Goal: Use online tool/utility: Utilize a website feature to perform a specific function

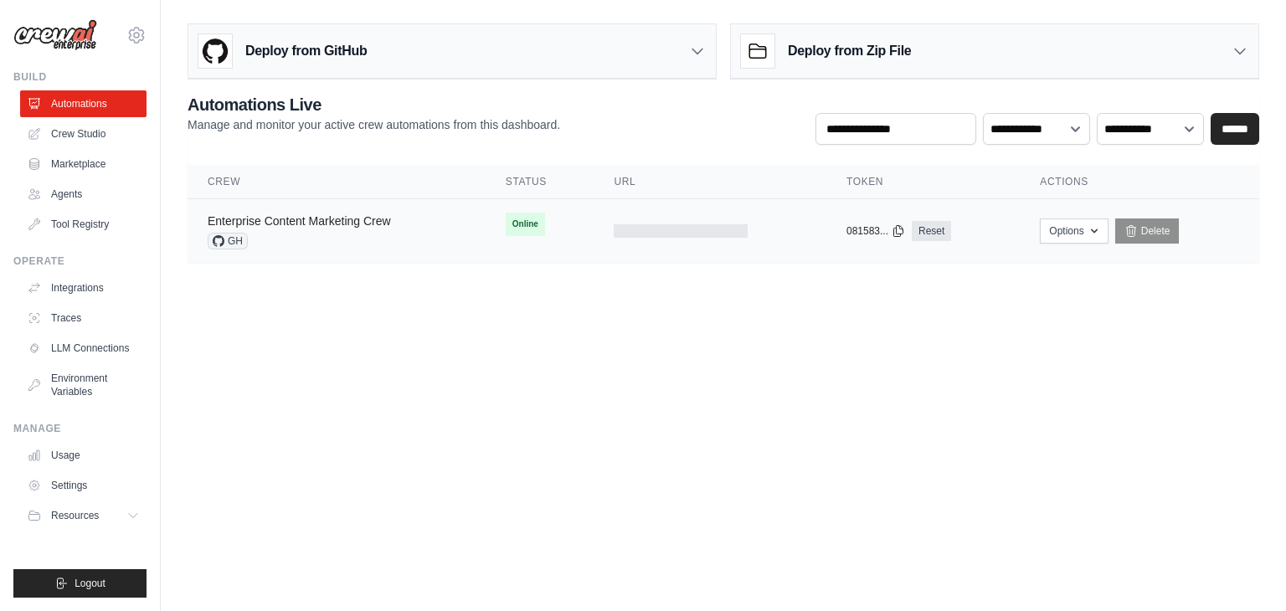
click at [388, 220] on link "Enterprise Content Marketing Crew" at bounding box center [299, 220] width 183 height 13
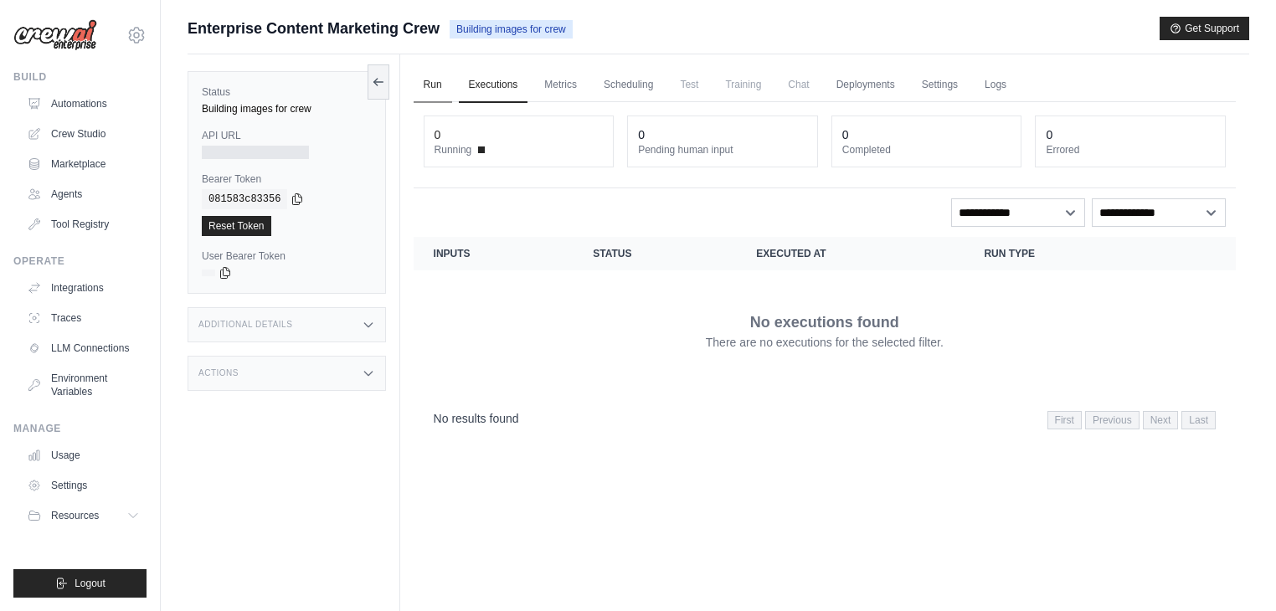
click at [422, 87] on link "Run" at bounding box center [433, 85] width 39 height 35
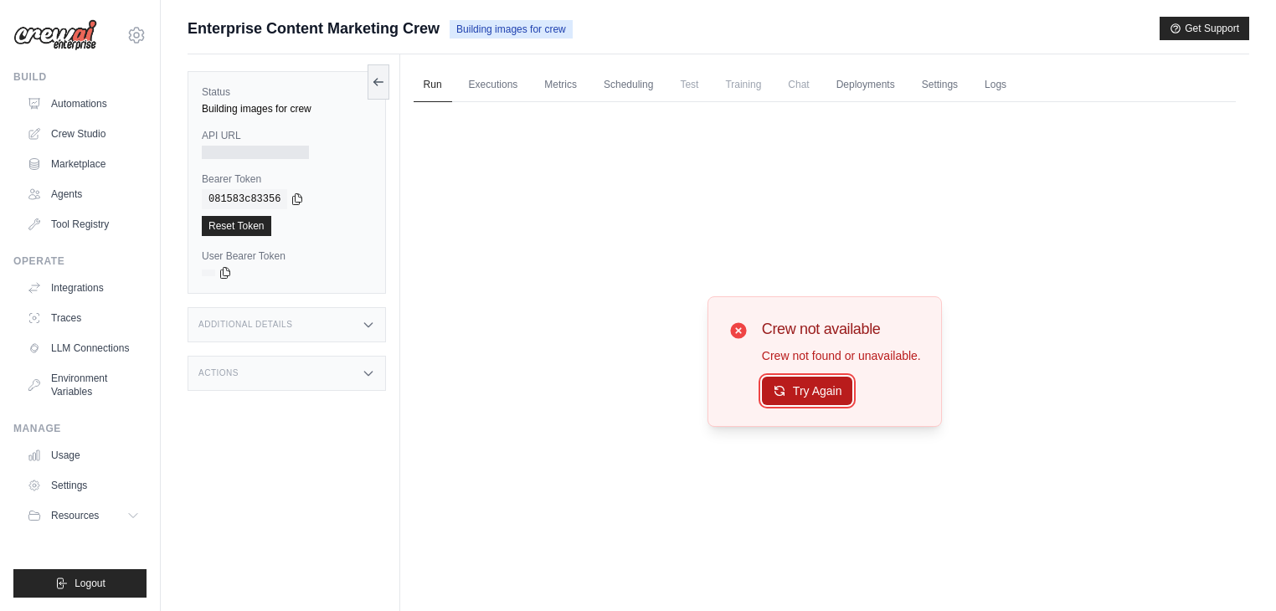
click at [802, 400] on button "Try Again" at bounding box center [807, 391] width 91 height 28
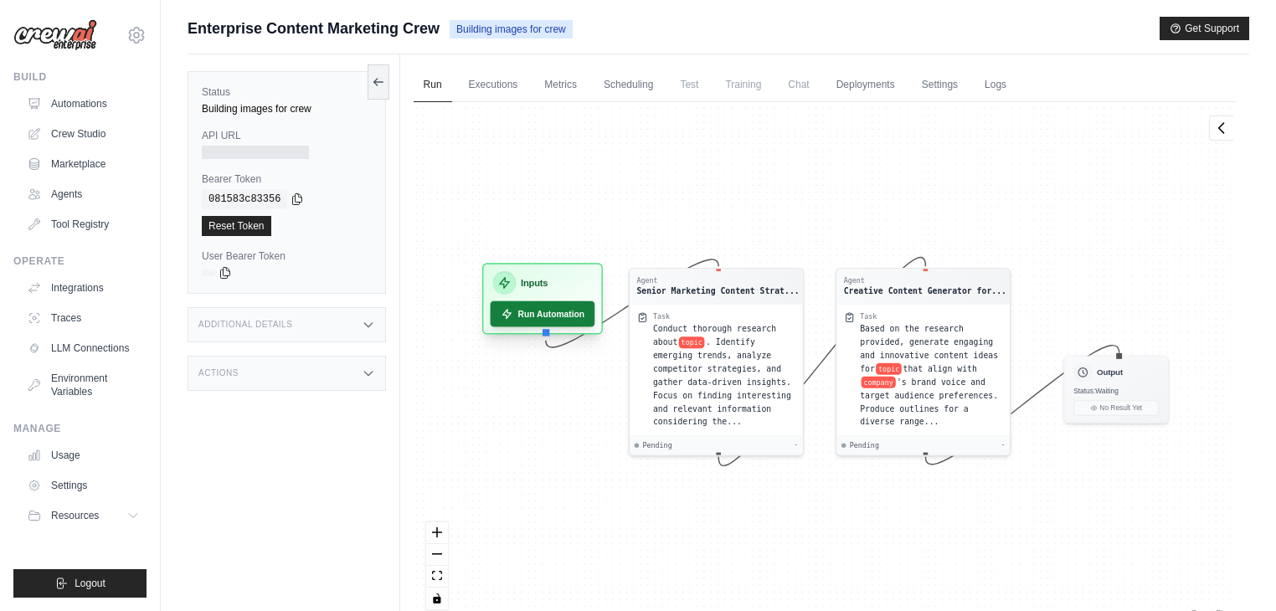
click at [538, 320] on button "Run Automation" at bounding box center [542, 314] width 105 height 26
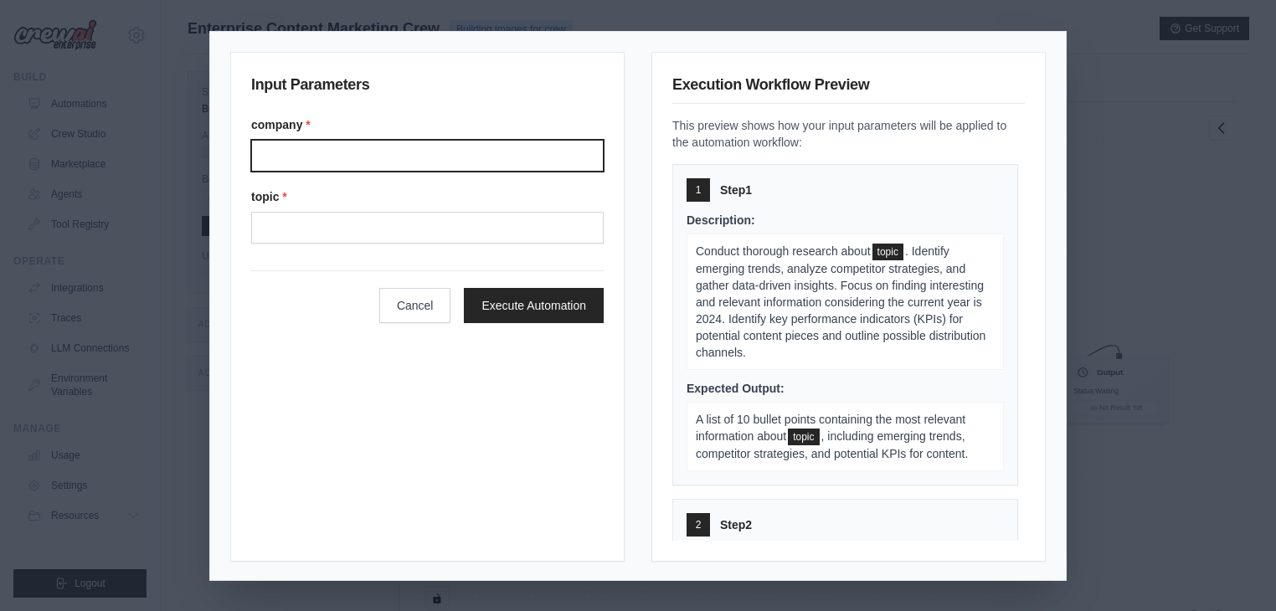
click at [337, 155] on input "company *" at bounding box center [427, 156] width 352 height 32
type input "******"
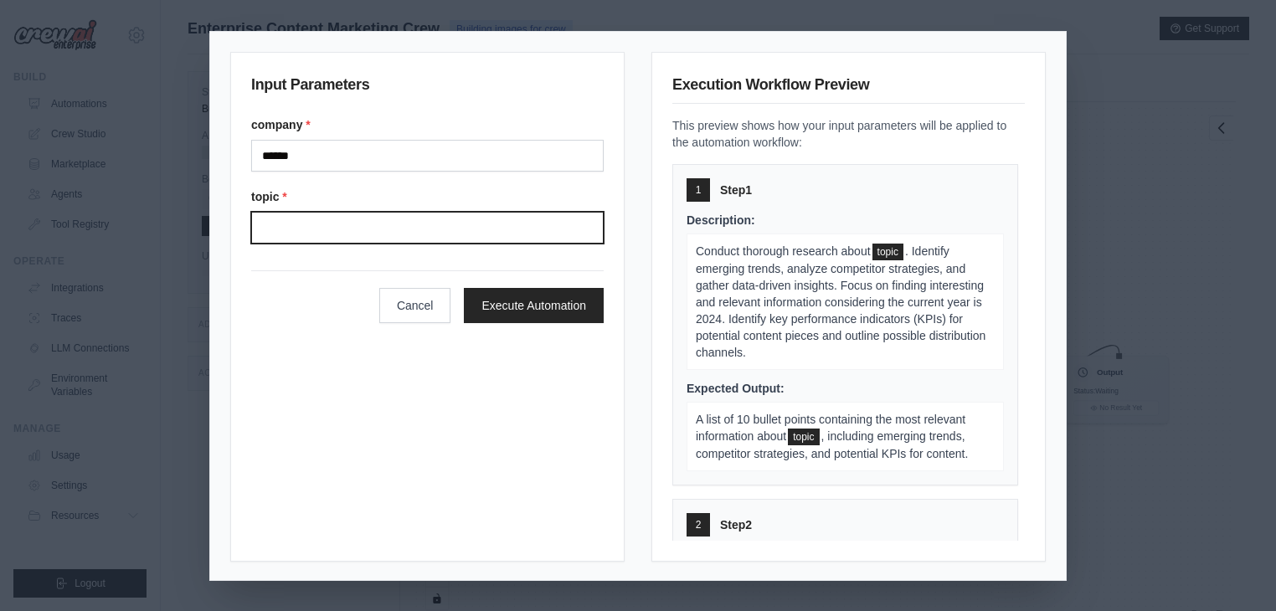
click at [363, 238] on input "topic *" at bounding box center [427, 228] width 352 height 32
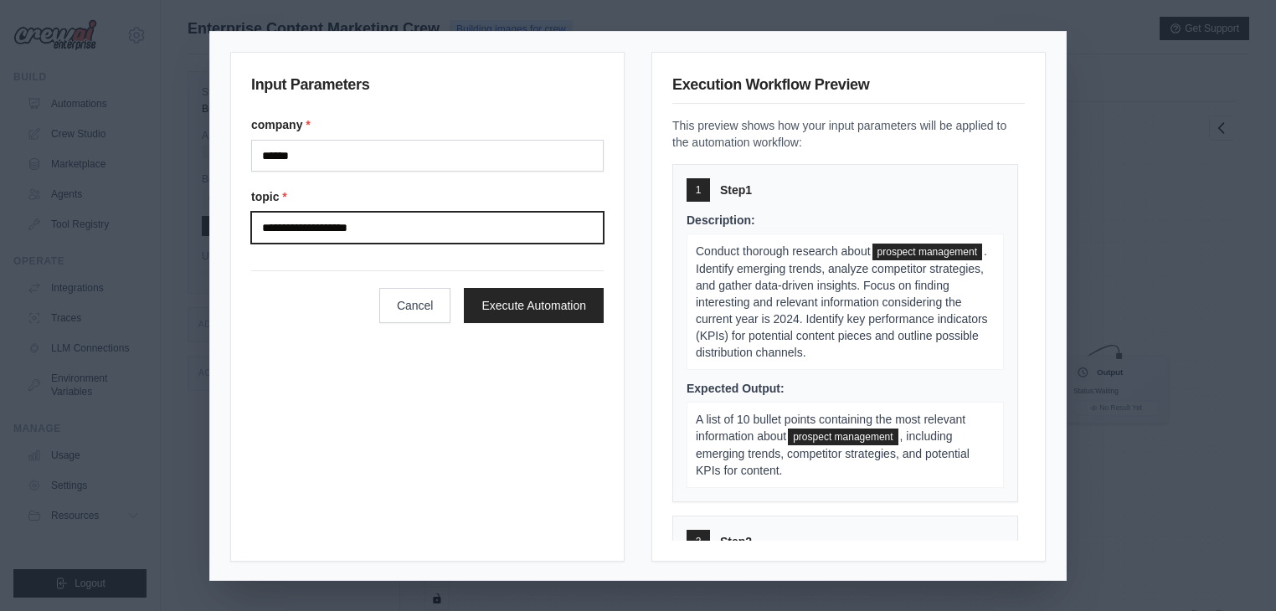
click at [280, 216] on input "**********" at bounding box center [427, 228] width 352 height 32
drag, startPoint x: 374, startPoint y: 225, endPoint x: 406, endPoint y: 229, distance: 32.1
click at [375, 225] on input "**********" at bounding box center [427, 228] width 352 height 32
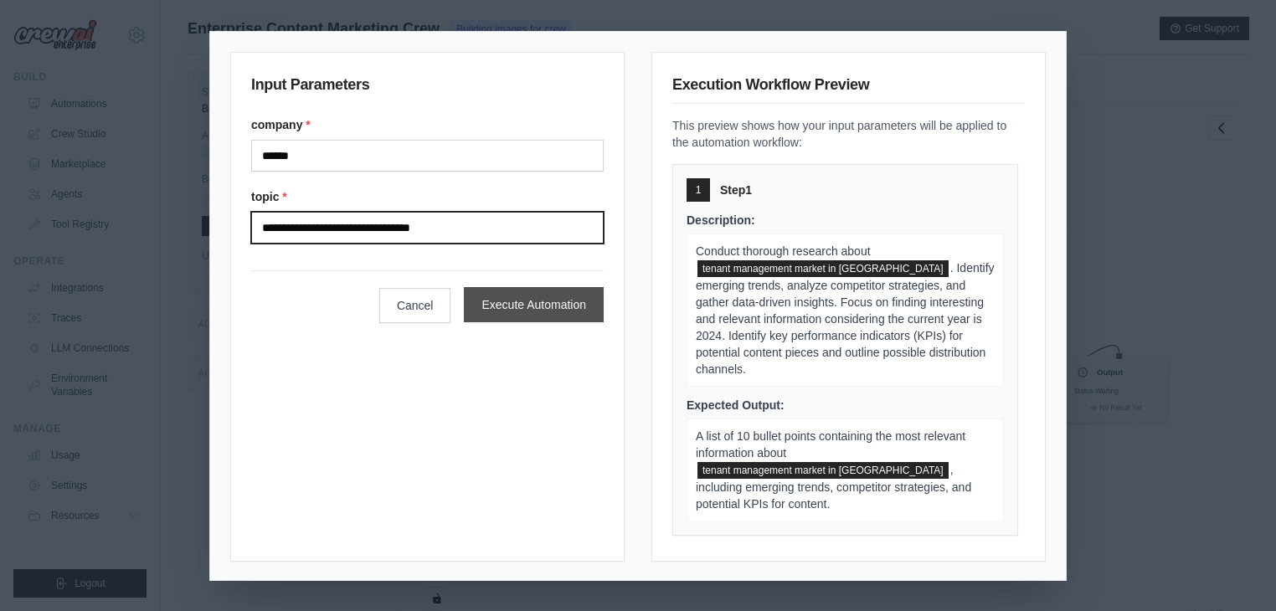
type input "**********"
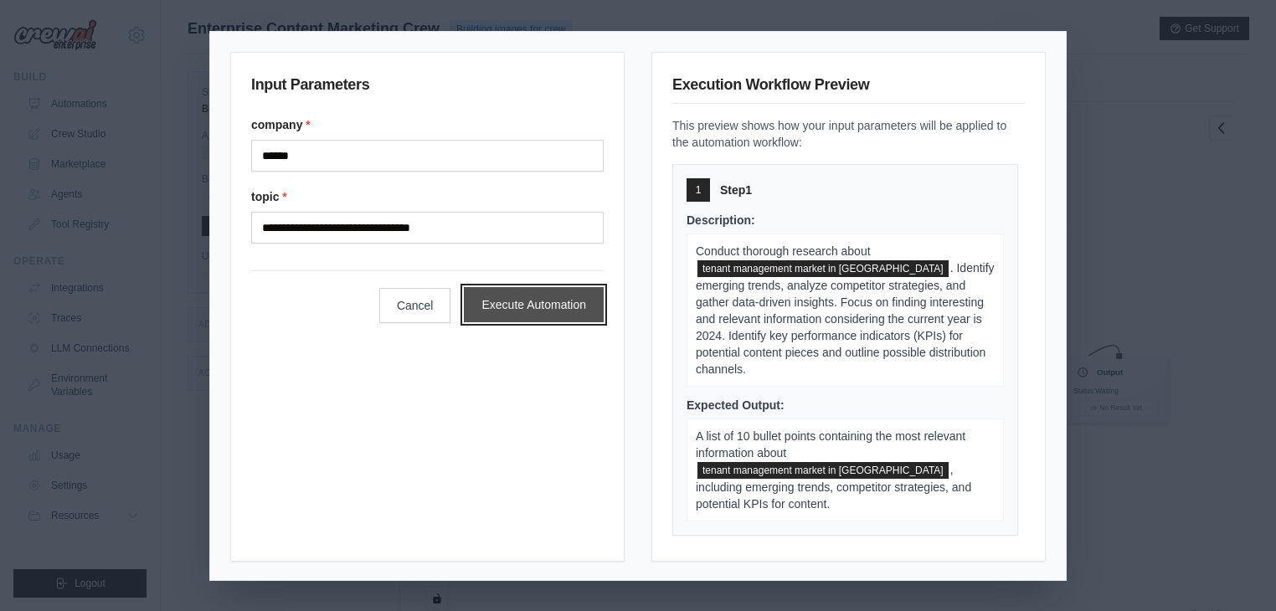
click at [539, 300] on button "Execute Automation" at bounding box center [534, 304] width 140 height 35
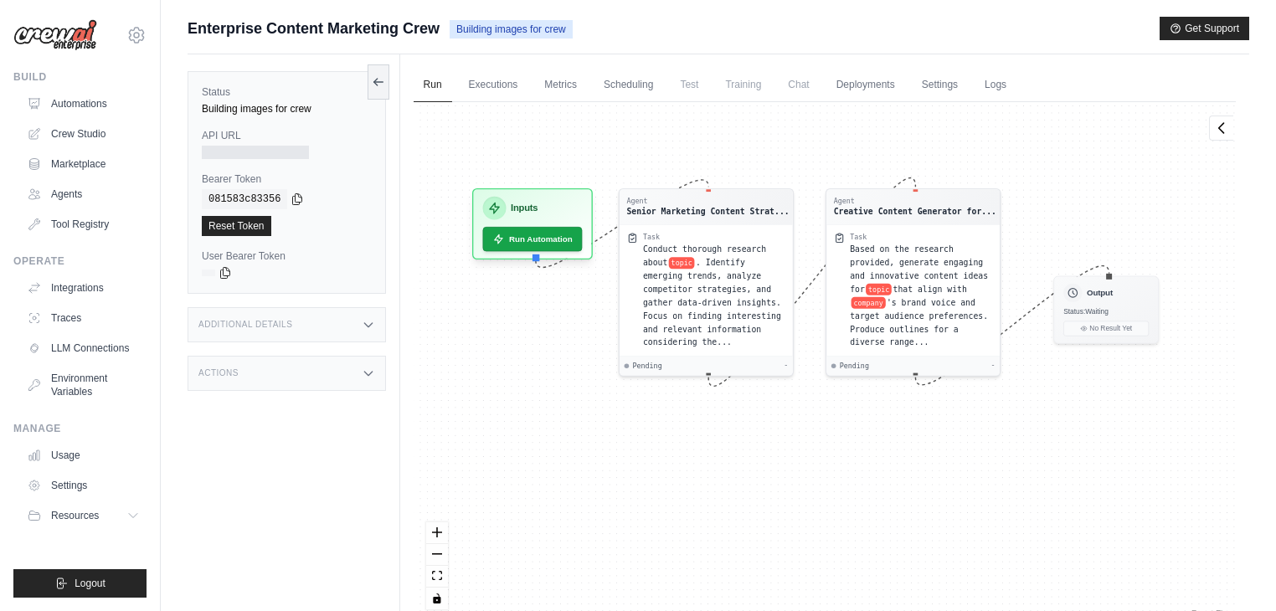
drag, startPoint x: 431, startPoint y: 336, endPoint x: 421, endPoint y: 256, distance: 80.2
click at [421, 256] on div "Agent Senior Marketing Content Strat... Task Conduct thorough research about to…" at bounding box center [825, 362] width 822 height 520
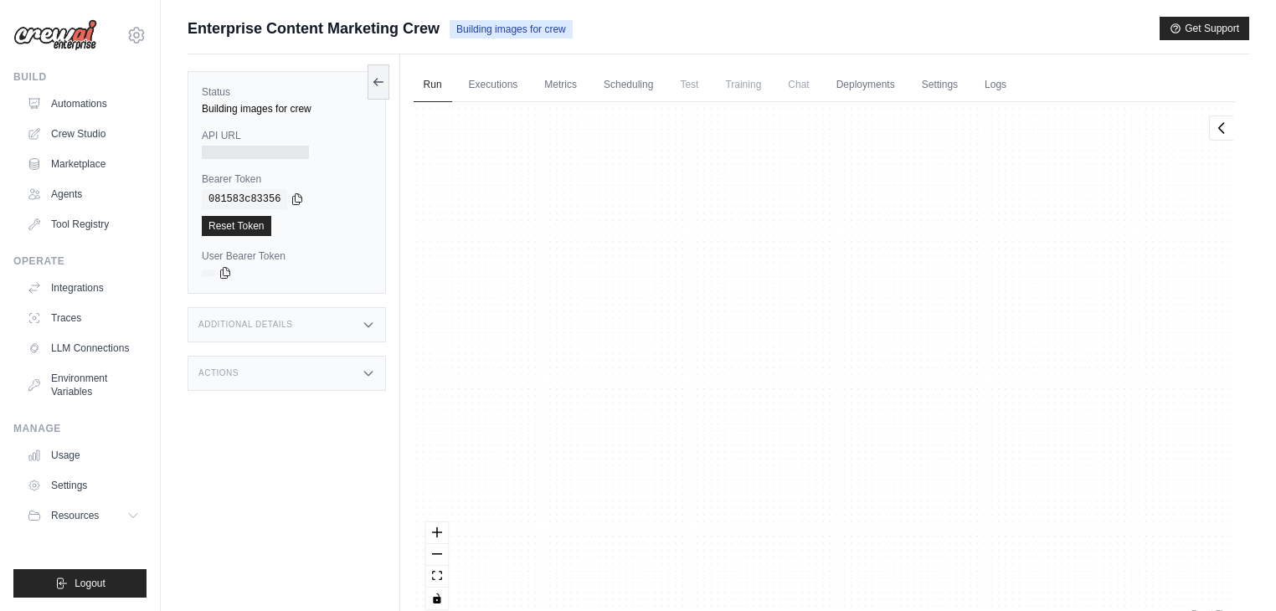
scroll to position [8051, 0]
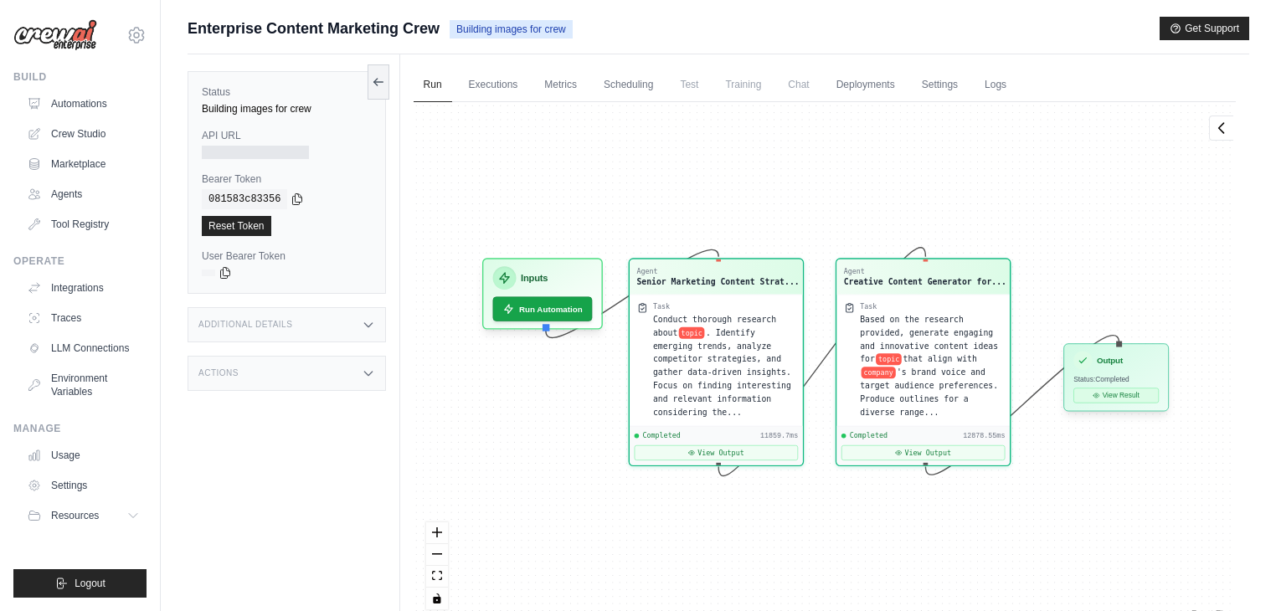
click at [1113, 393] on button "View Result" at bounding box center [1115, 395] width 85 height 15
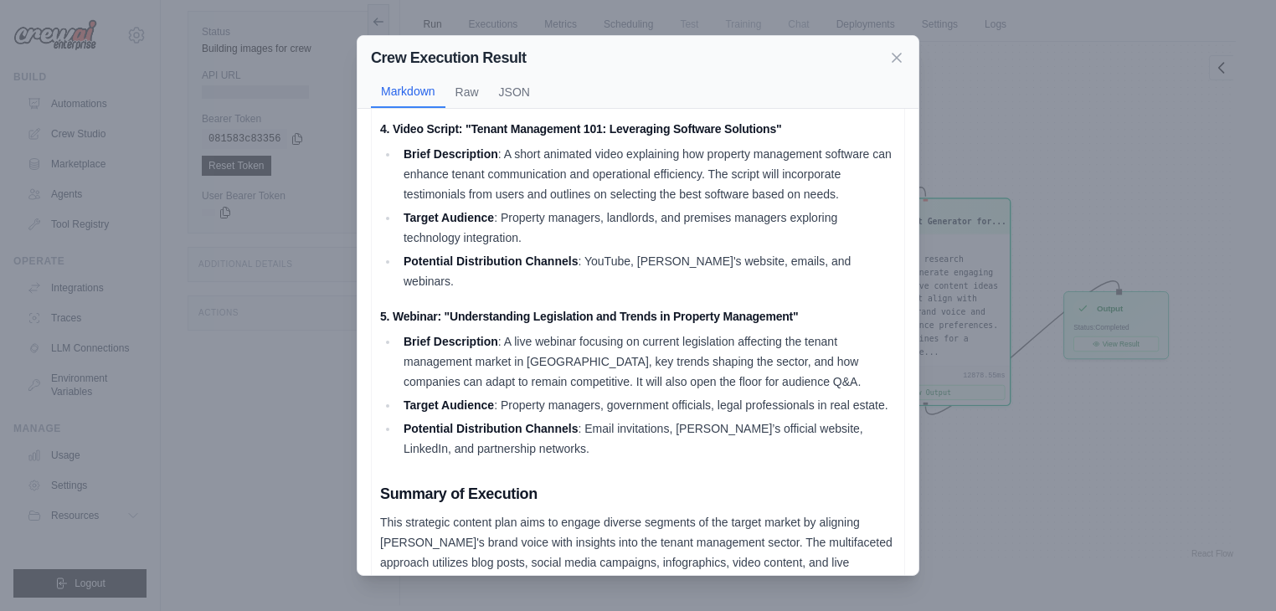
scroll to position [507, 0]
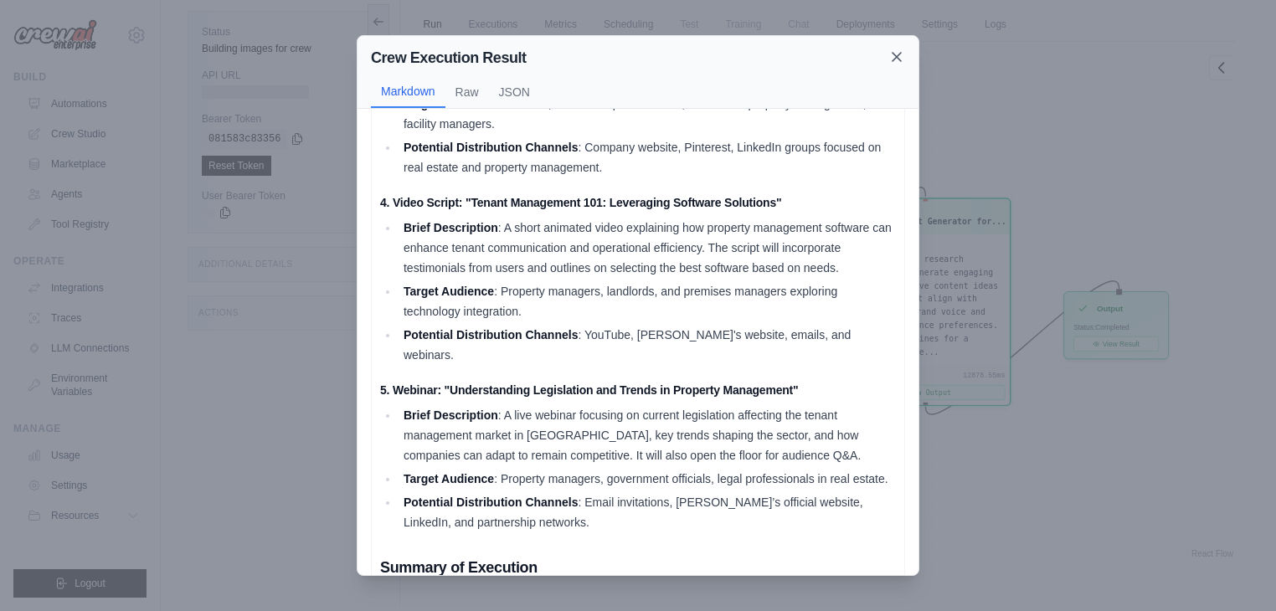
click at [897, 58] on icon at bounding box center [896, 57] width 8 height 8
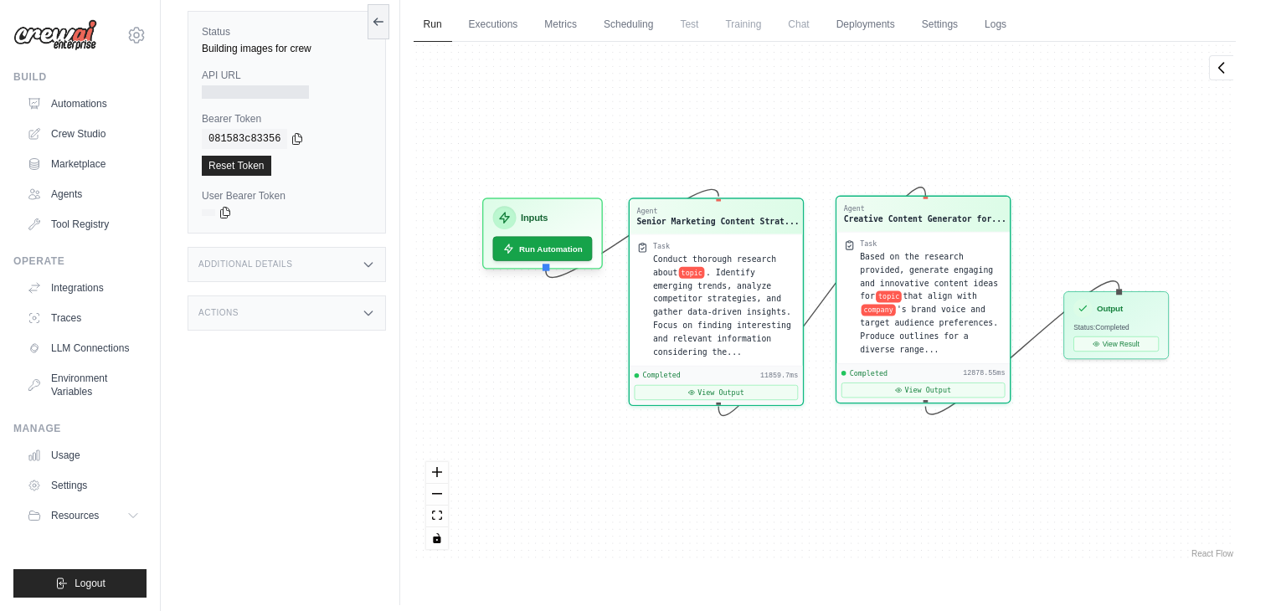
click at [879, 337] on span "'s brand voice and target audience preferences. Produce outlines for a diverse …" at bounding box center [929, 329] width 138 height 49
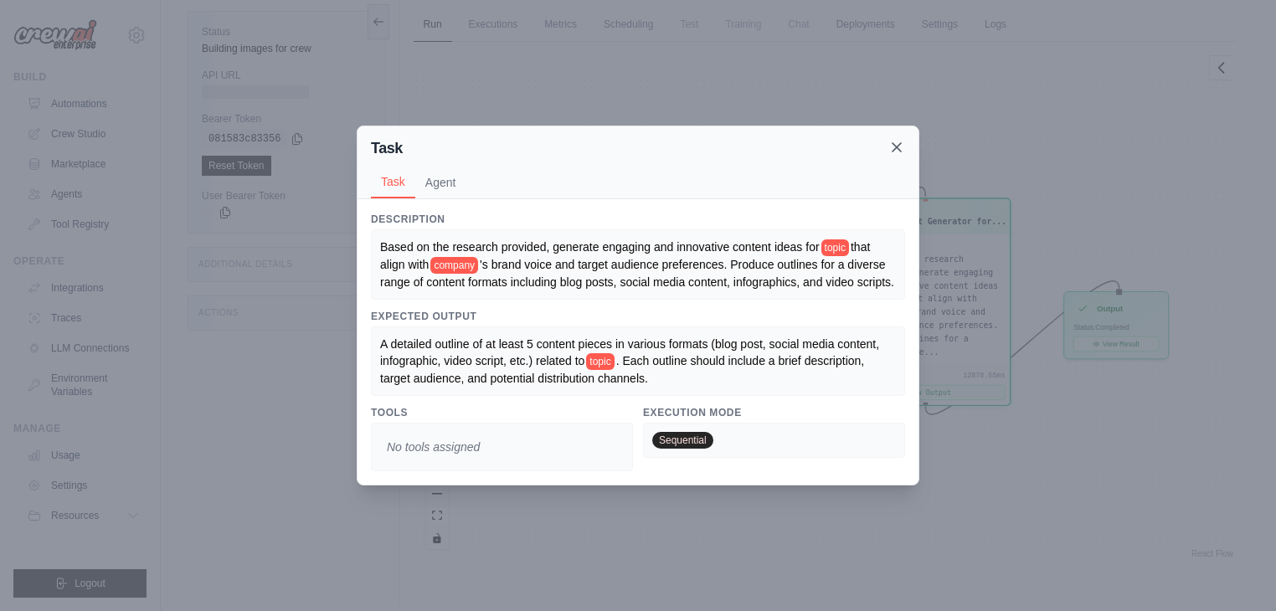
click at [901, 147] on icon at bounding box center [896, 147] width 17 height 17
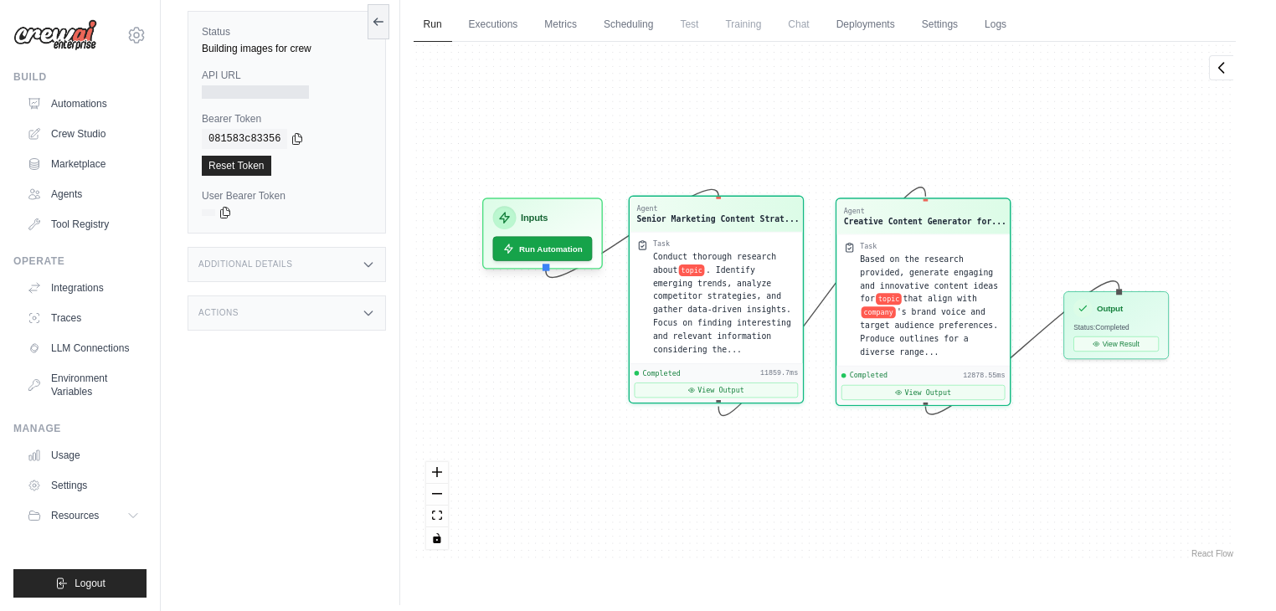
click at [715, 302] on div "Conduct thorough research about topic . Identify emerging trends, analyze compe…" at bounding box center [724, 303] width 142 height 106
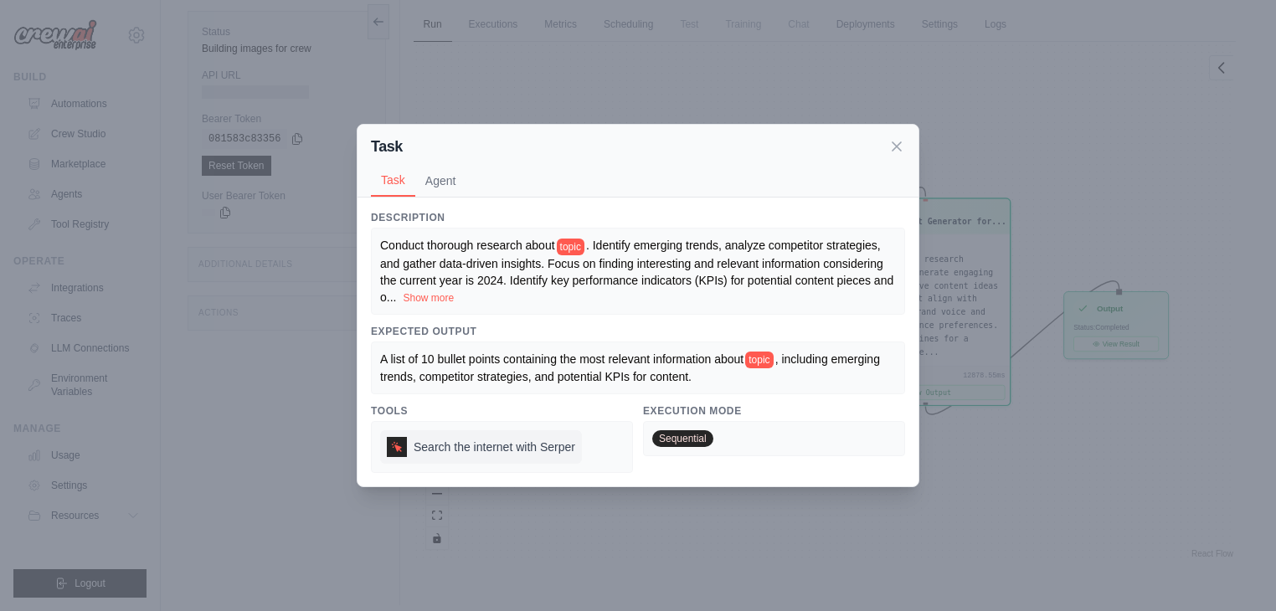
click at [481, 450] on span "Search the internet with Serper" at bounding box center [495, 447] width 162 height 17
click at [901, 146] on icon at bounding box center [896, 145] width 17 height 17
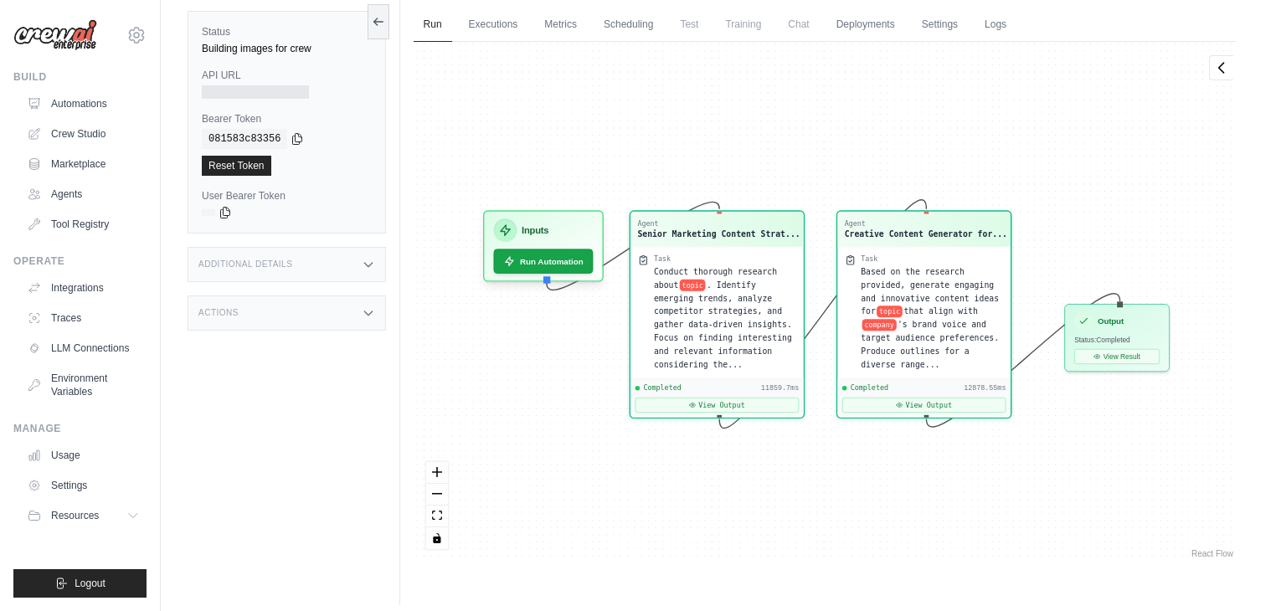
drag, startPoint x: 512, startPoint y: 413, endPoint x: 512, endPoint y: 424, distance: 10.9
click at [512, 425] on div "Agent Senior Marketing Content Strat... Task Conduct thorough research about to…" at bounding box center [825, 302] width 822 height 520
